Goal: Information Seeking & Learning: Learn about a topic

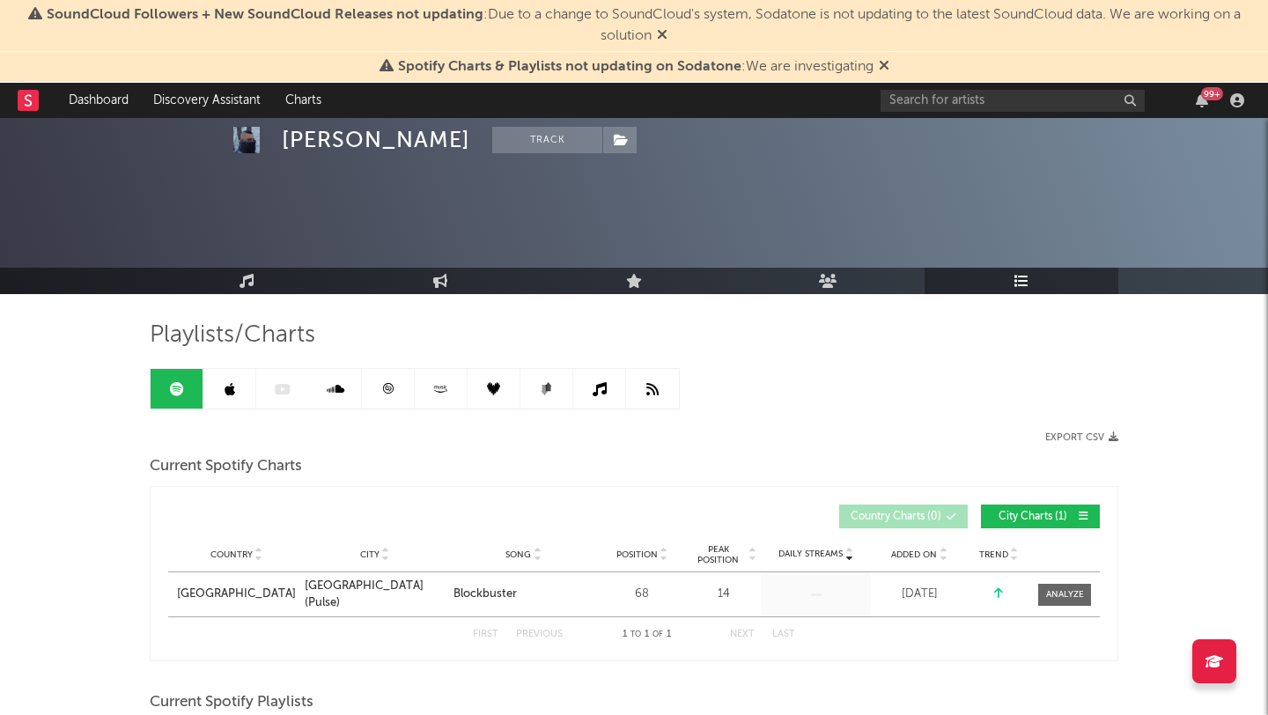
scroll to position [146, 0]
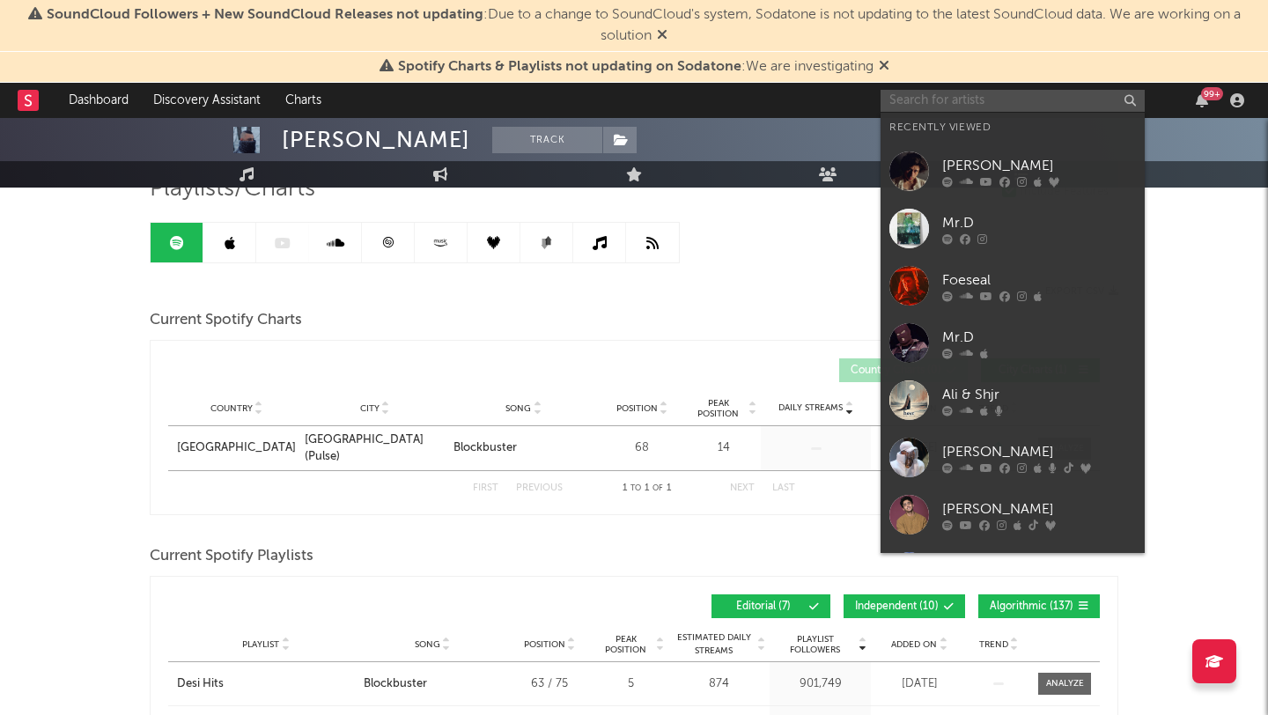
click at [940, 102] on input "text" at bounding box center [1013, 101] width 264 height 22
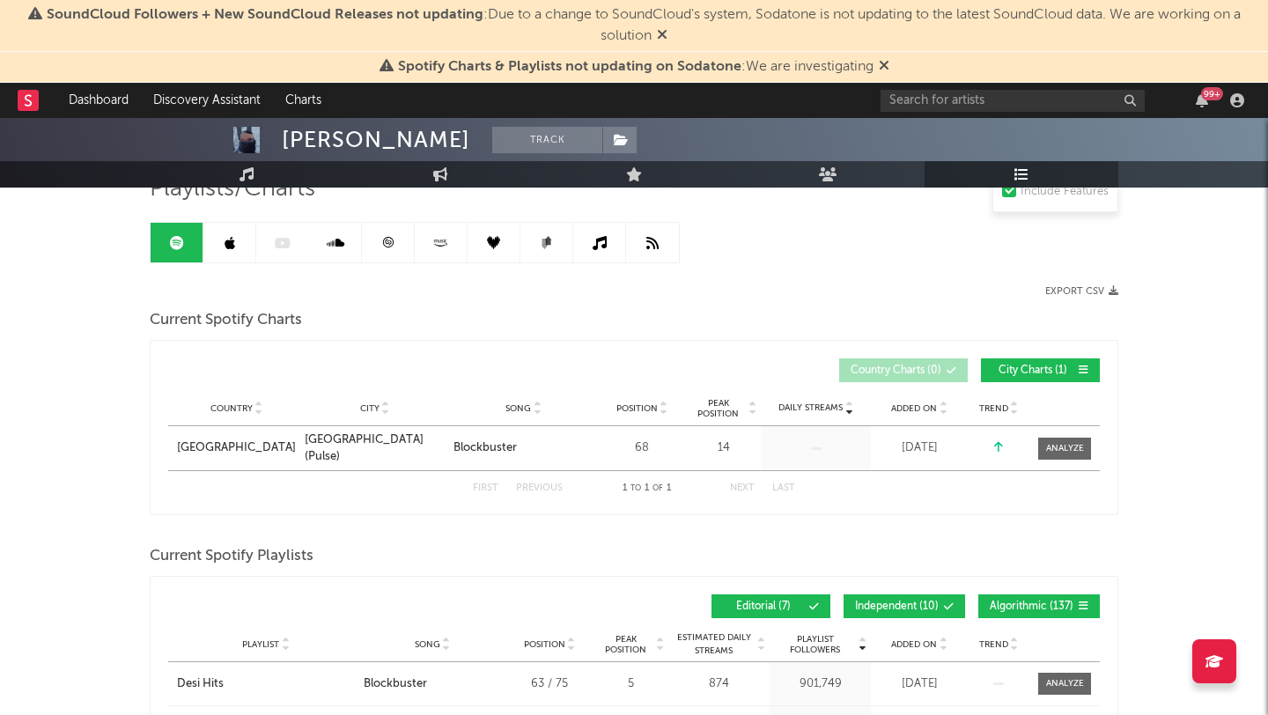
click at [882, 70] on icon at bounding box center [884, 65] width 11 height 14
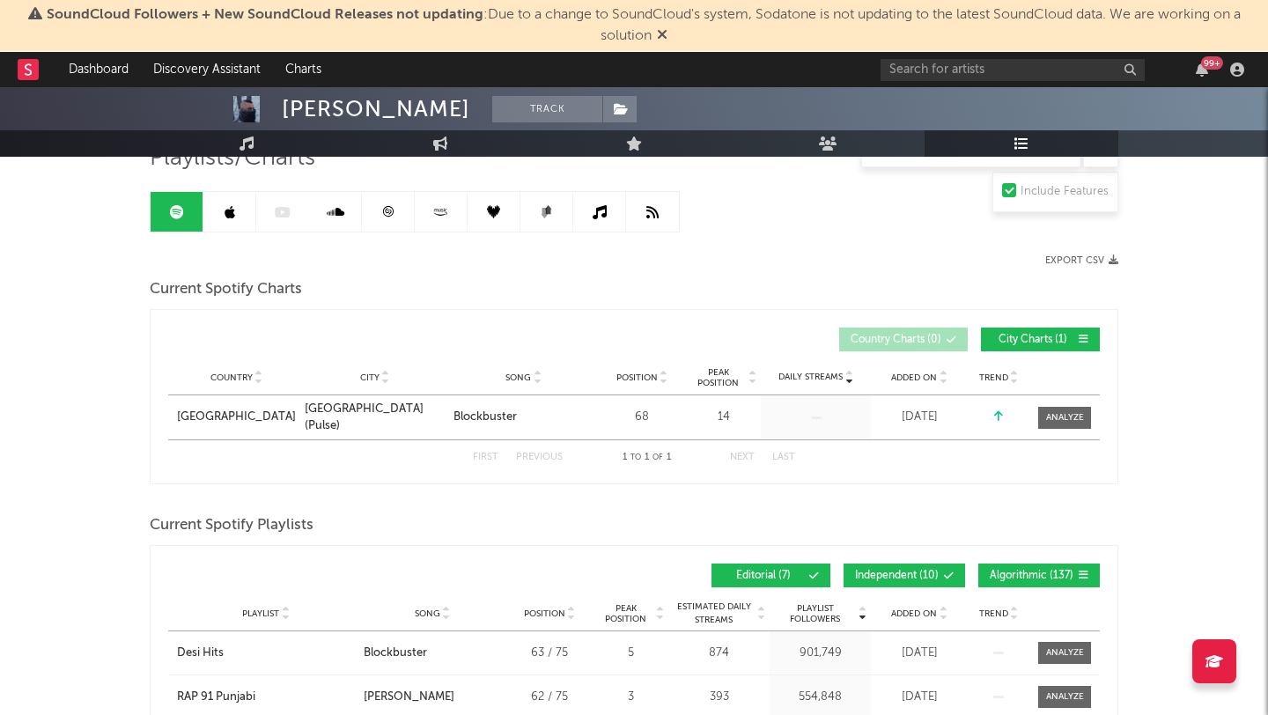
click at [661, 33] on icon at bounding box center [662, 34] width 11 height 14
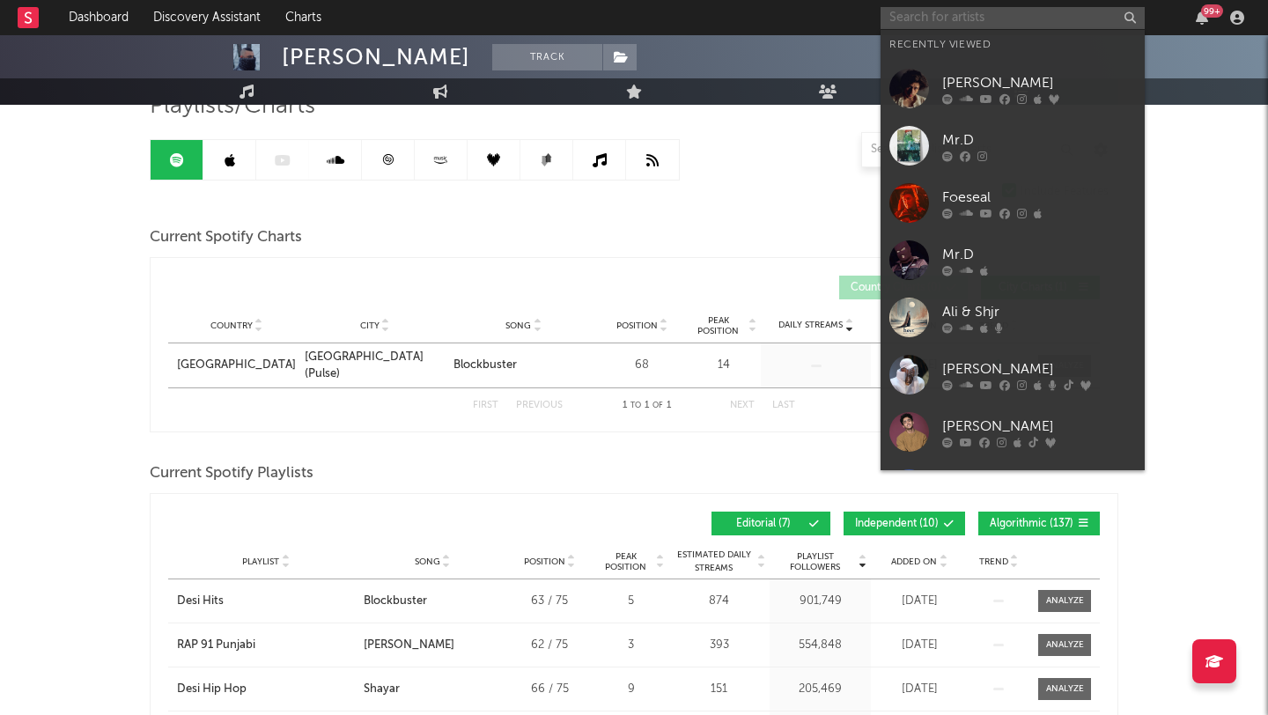
click at [940, 21] on input "text" at bounding box center [1013, 18] width 264 height 22
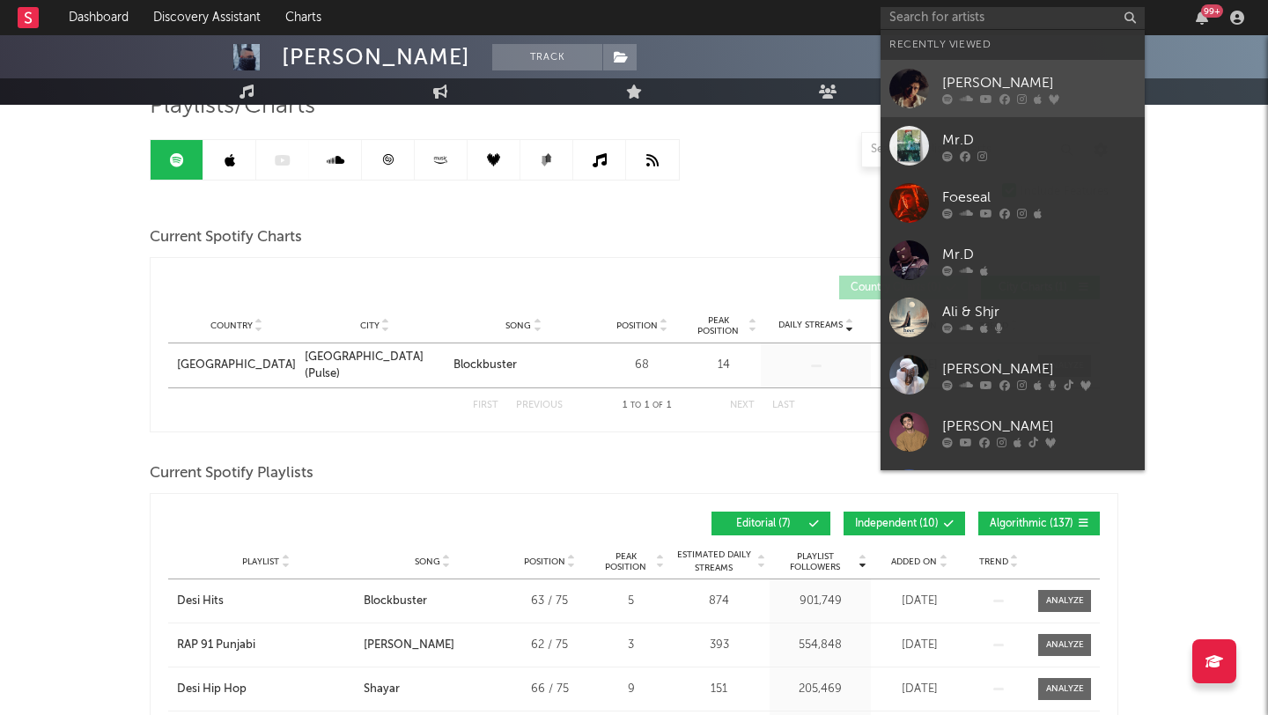
click at [971, 89] on div "[PERSON_NAME]" at bounding box center [1039, 82] width 194 height 21
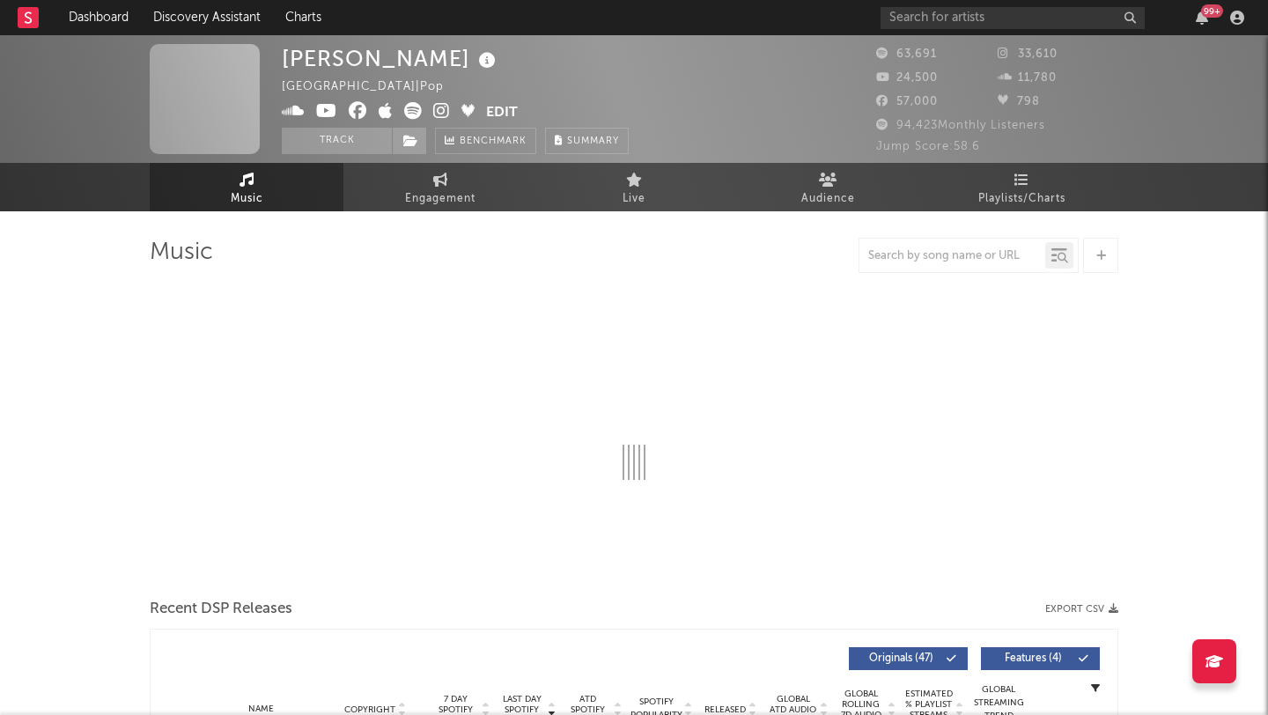
select select "6m"
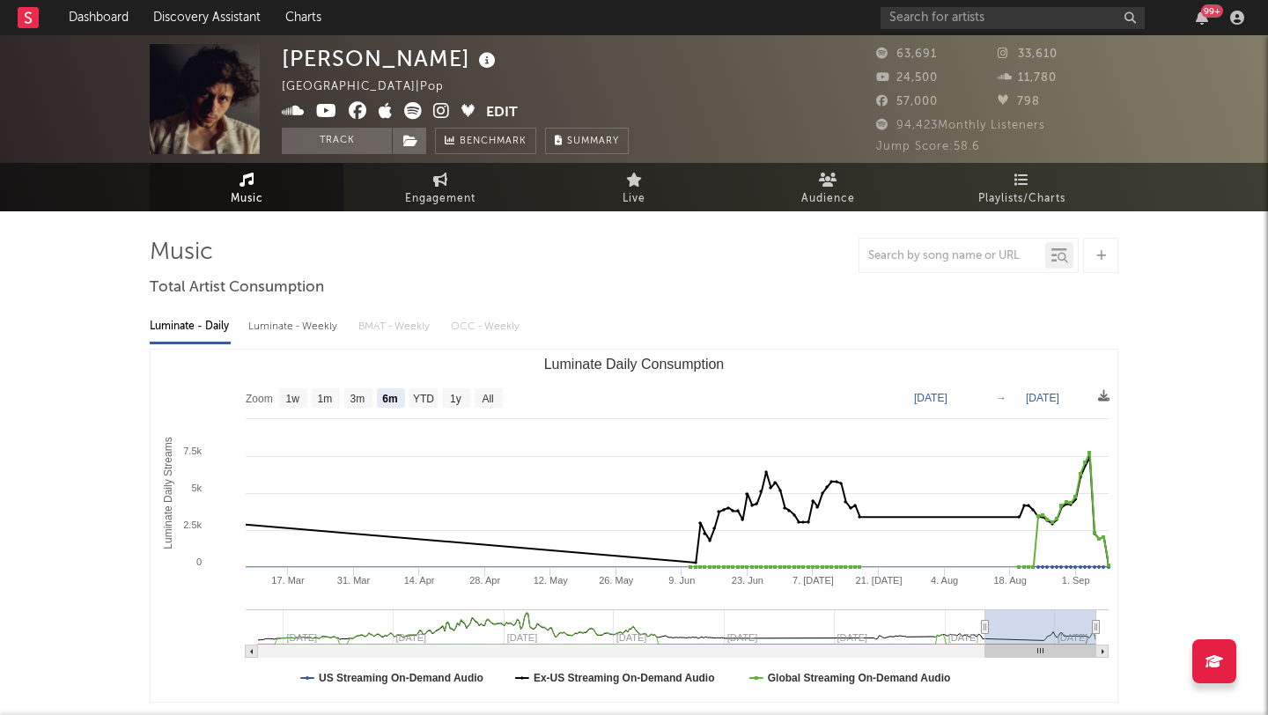
select select "6m"
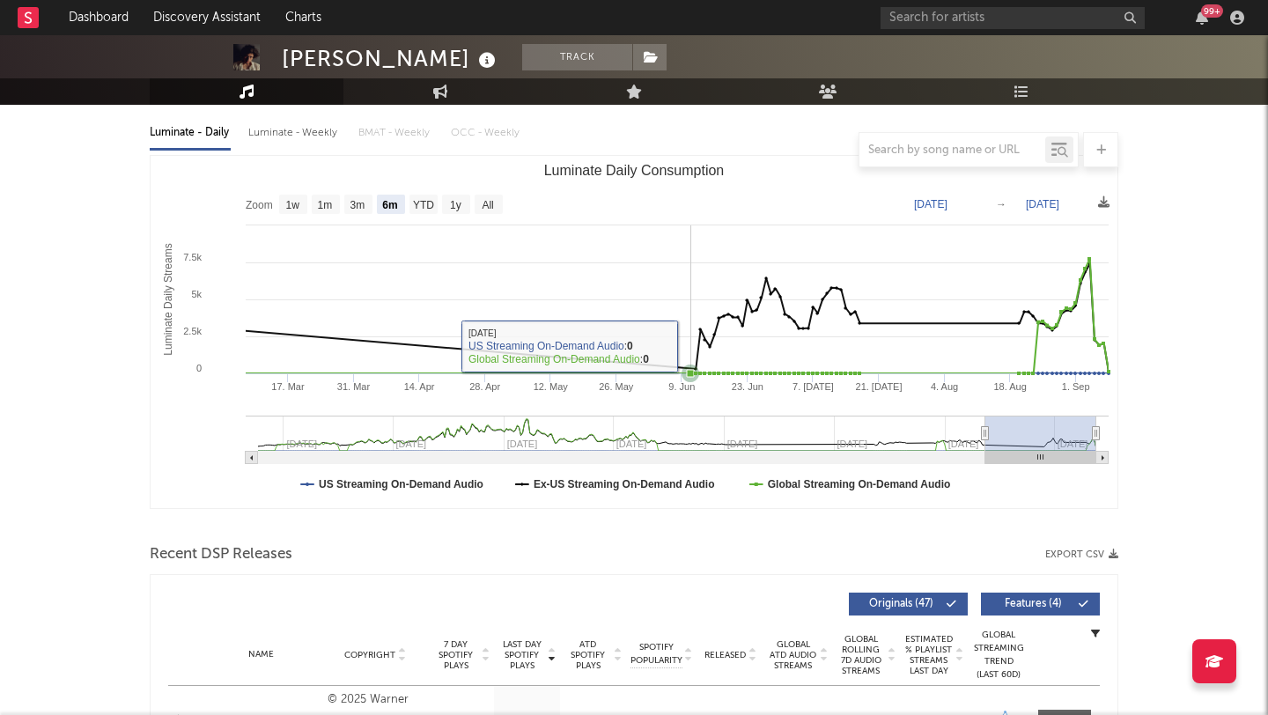
scroll to position [169, 0]
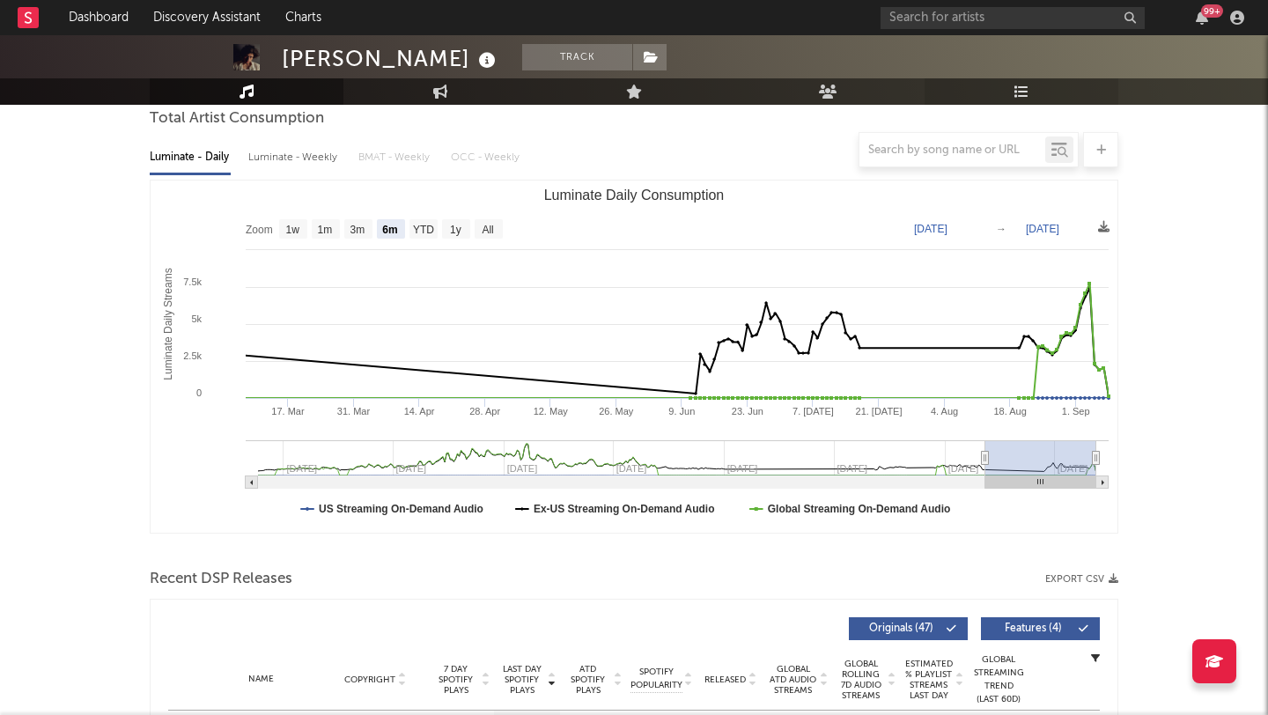
click at [1024, 94] on icon at bounding box center [1022, 92] width 15 height 14
